Goal: Information Seeking & Learning: Learn about a topic

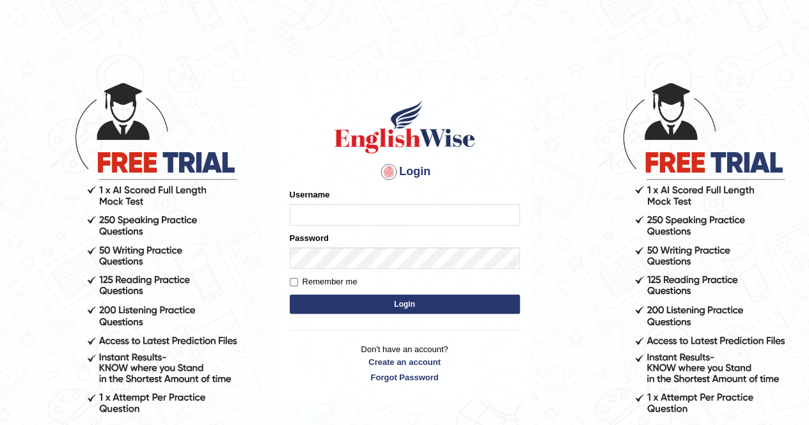
click at [354, 212] on input "Username" at bounding box center [405, 215] width 230 height 22
type input "0423869925"
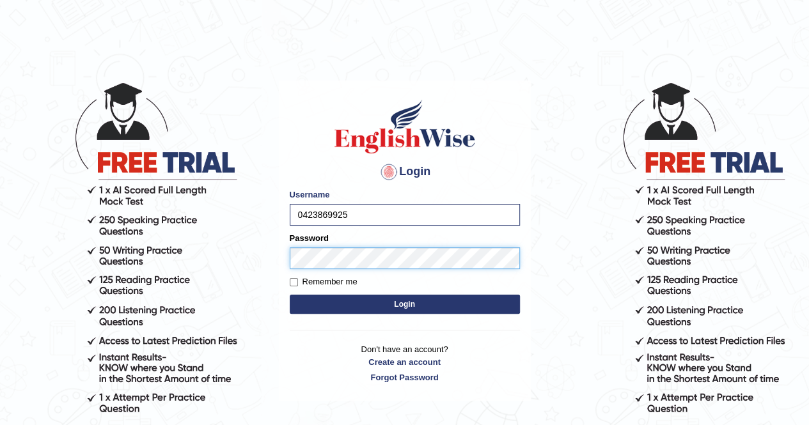
click at [290, 295] on button "Login" at bounding box center [405, 304] width 230 height 19
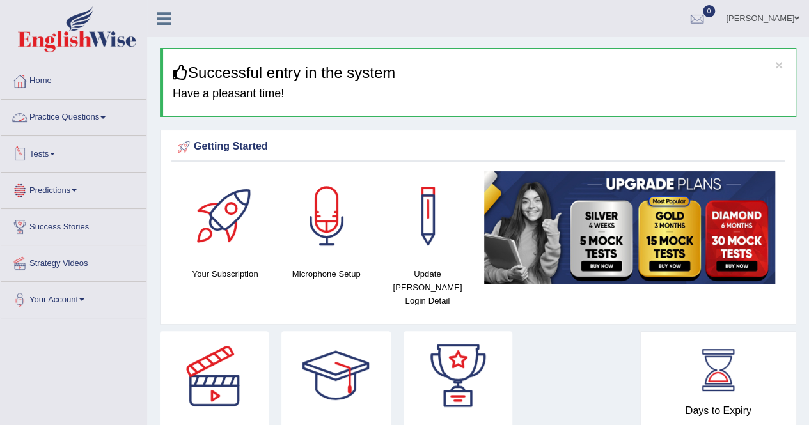
click at [70, 114] on link "Practice Questions" at bounding box center [74, 116] width 146 height 32
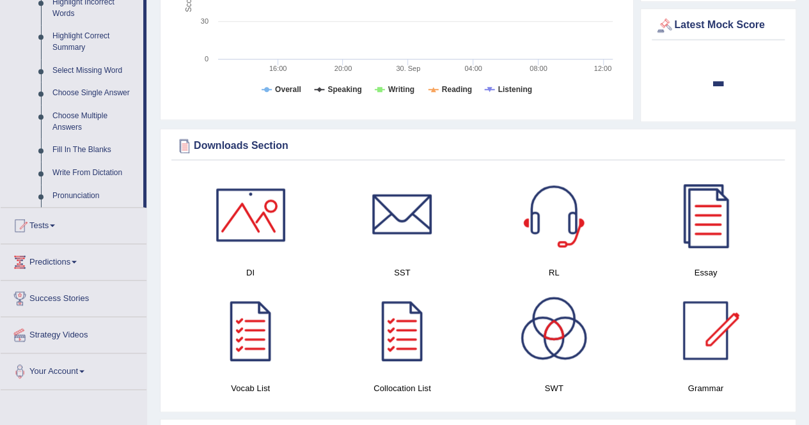
scroll to position [698, 0]
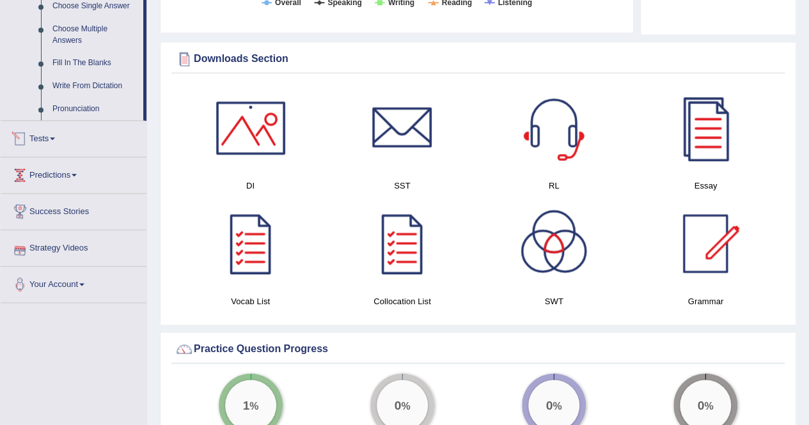
click at [53, 137] on link "Tests" at bounding box center [74, 137] width 146 height 32
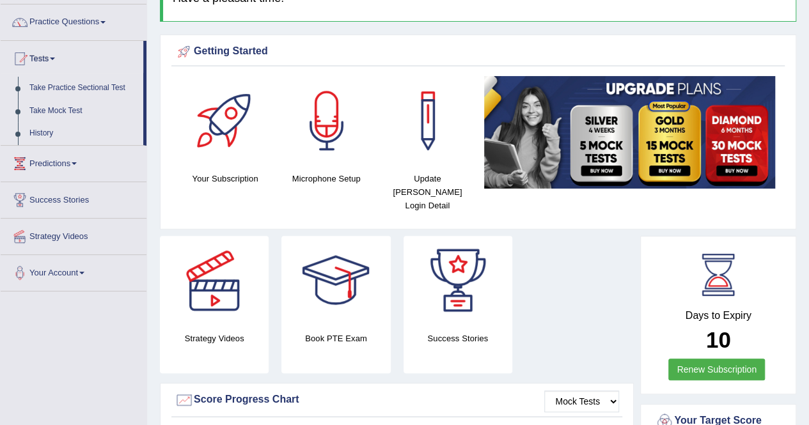
scroll to position [0, 0]
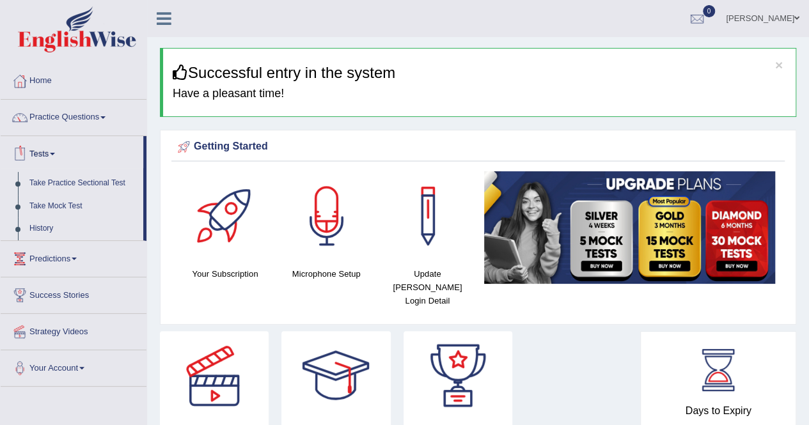
click at [52, 159] on link "Tests" at bounding box center [72, 152] width 143 height 32
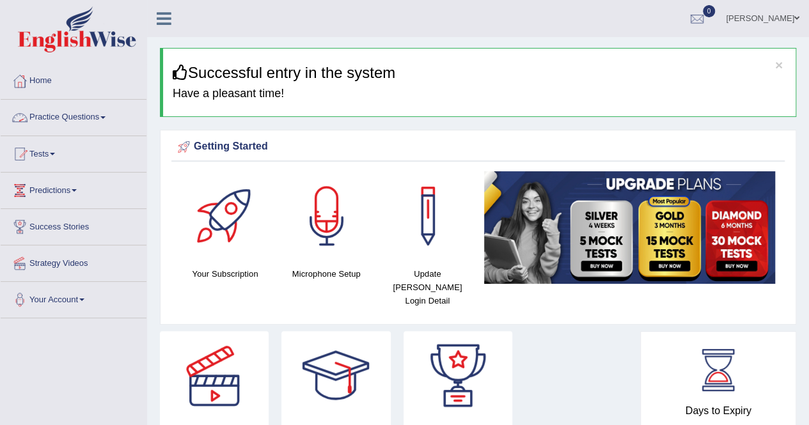
click at [76, 119] on link "Practice Questions" at bounding box center [74, 116] width 146 height 32
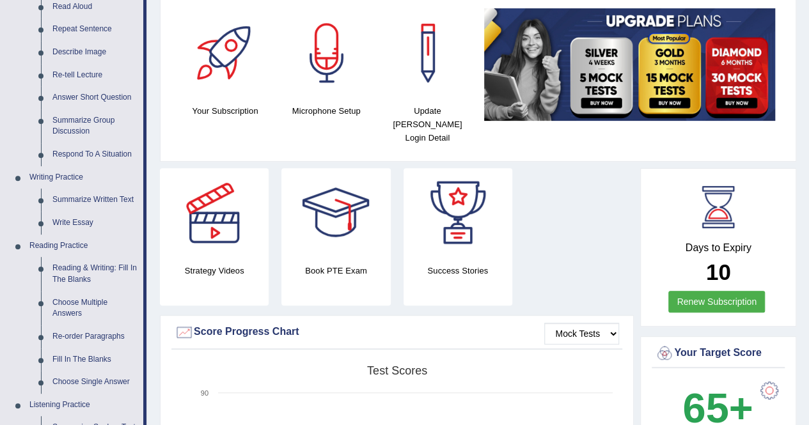
scroll to position [187, 0]
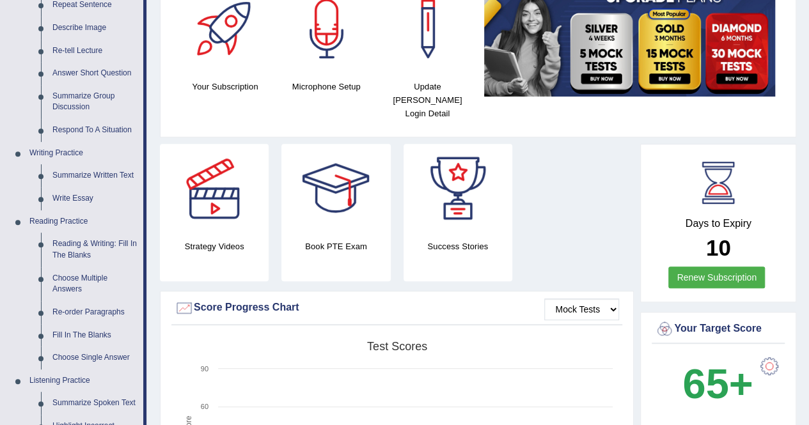
click at [218, 246] on div "Strategy Videos" at bounding box center [214, 212] width 109 height 137
click at [222, 215] on div at bounding box center [214, 189] width 90 height 90
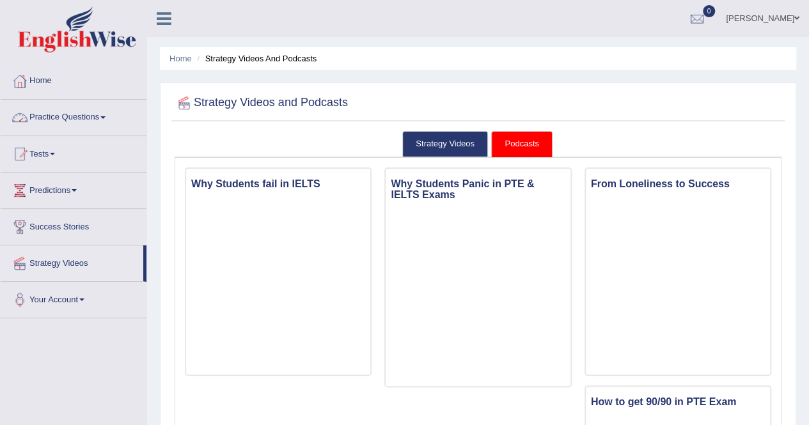
click at [83, 111] on link "Practice Questions" at bounding box center [74, 116] width 146 height 32
